Goal: Navigation & Orientation: Find specific page/section

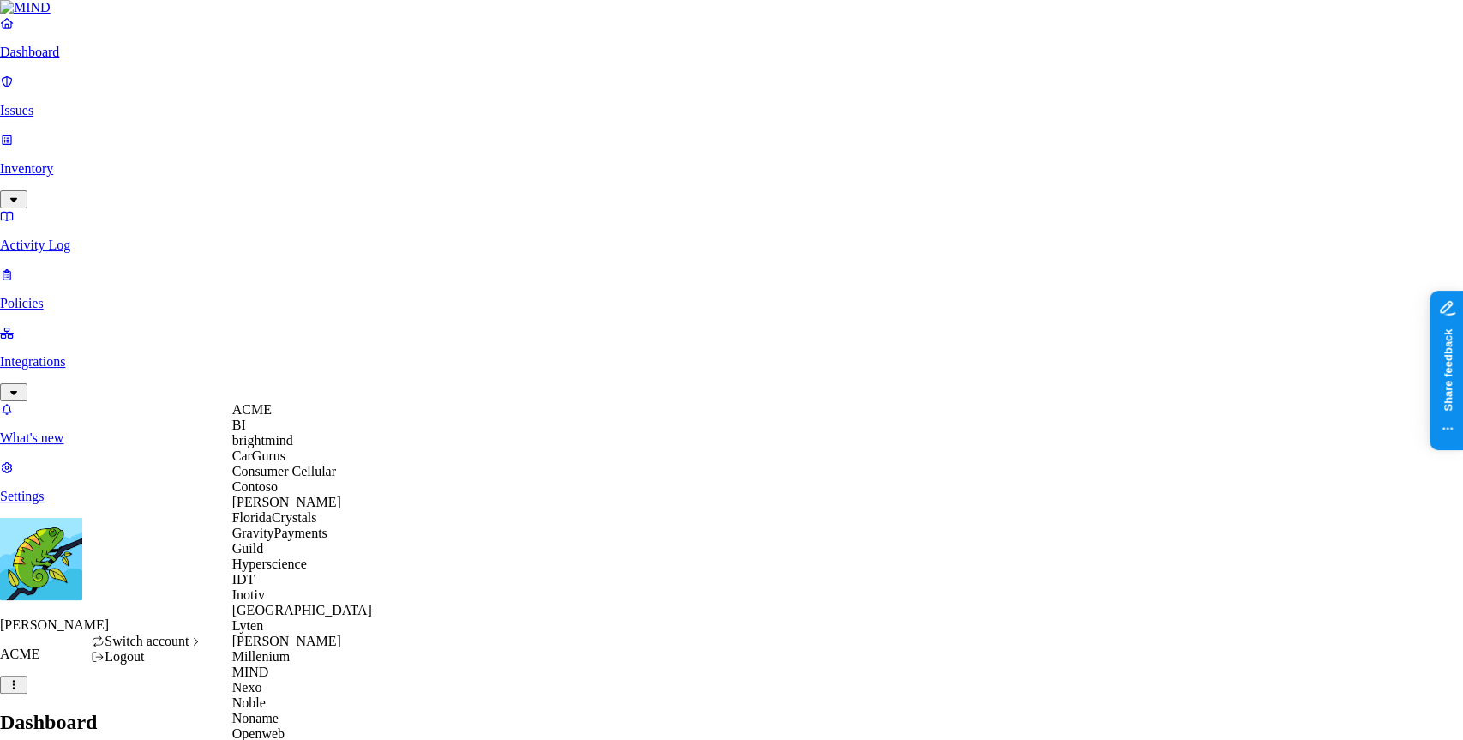
scroll to position [142, 0]
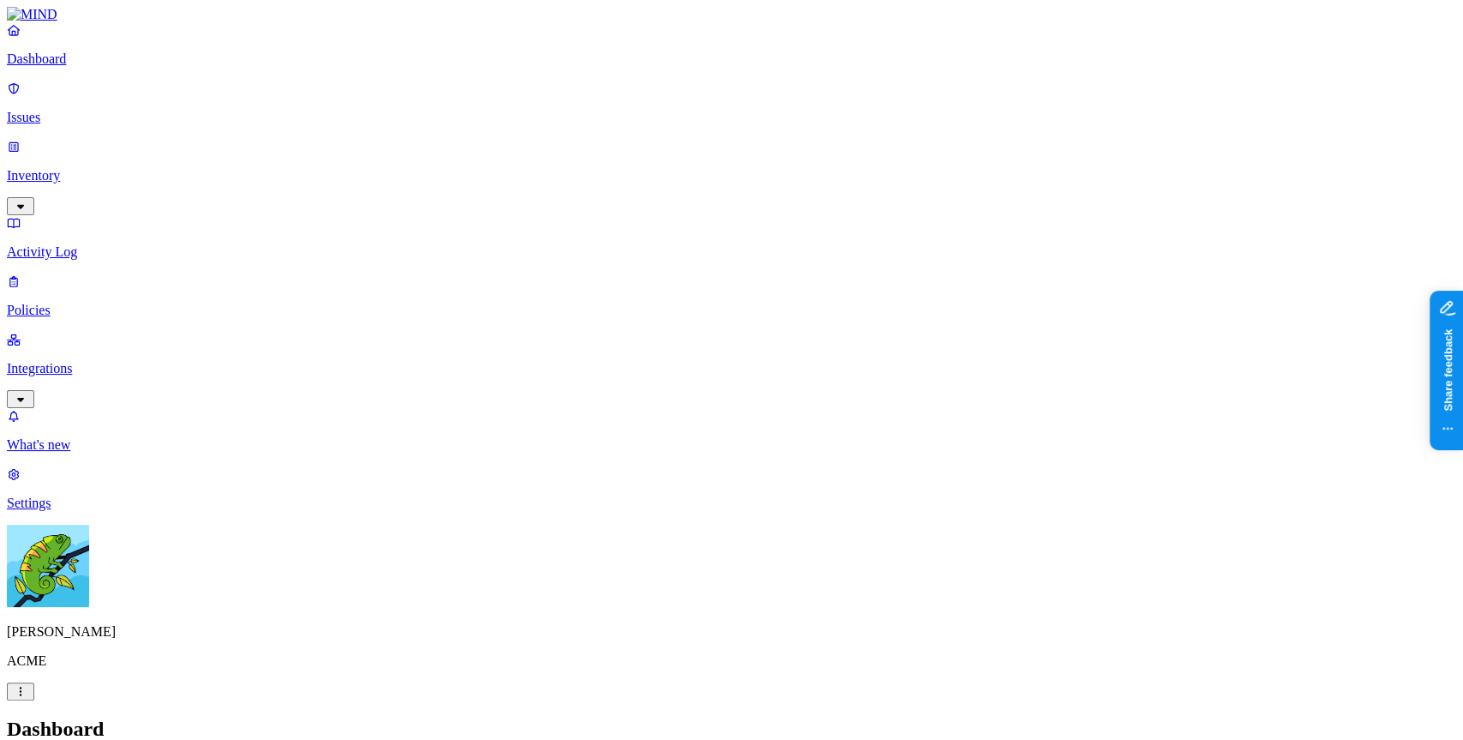
click at [75, 332] on link "Integrations" at bounding box center [732, 369] width 1450 height 74
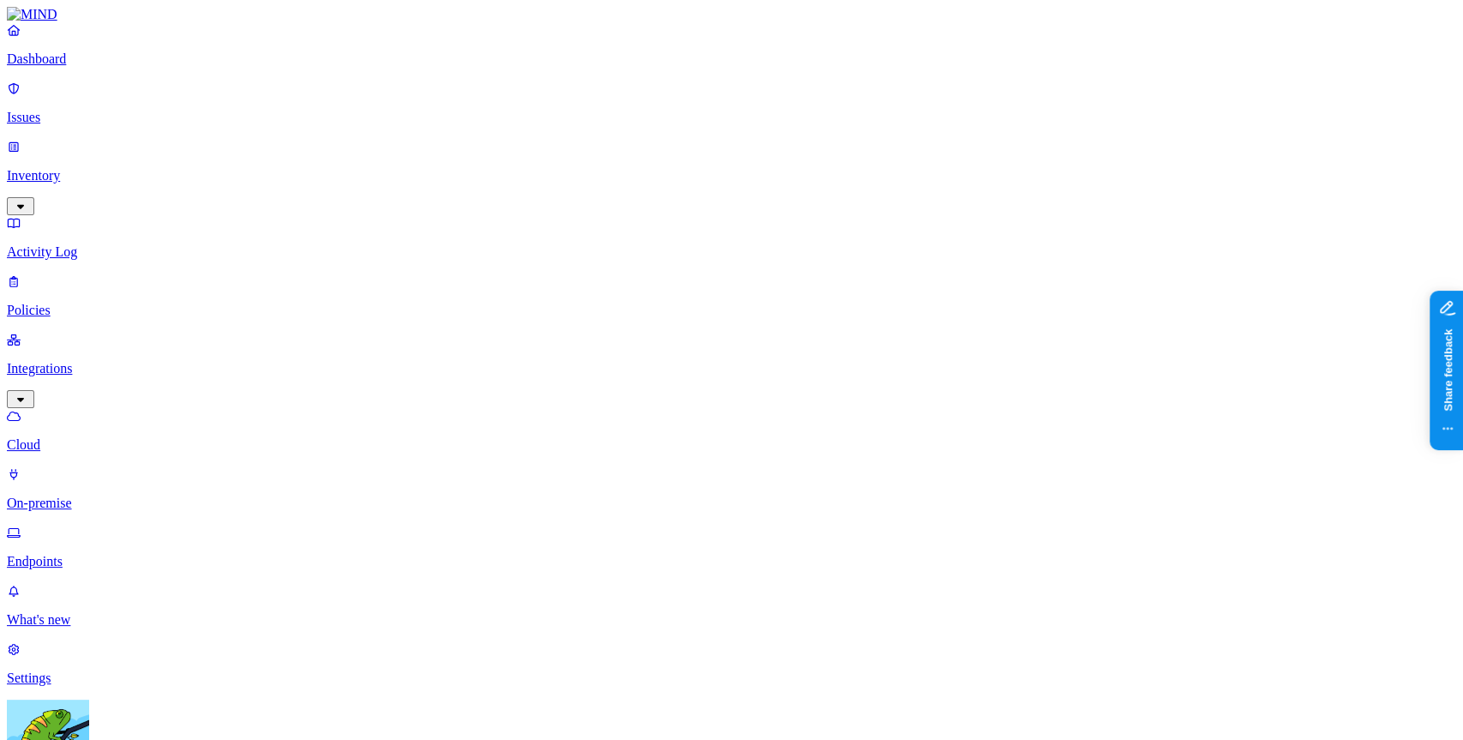
click at [84, 525] on link "Endpoints" at bounding box center [732, 547] width 1450 height 45
drag, startPoint x: 1200, startPoint y: 550, endPoint x: 1145, endPoint y: 562, distance: 57.0
